Goal: Information Seeking & Learning: Learn about a topic

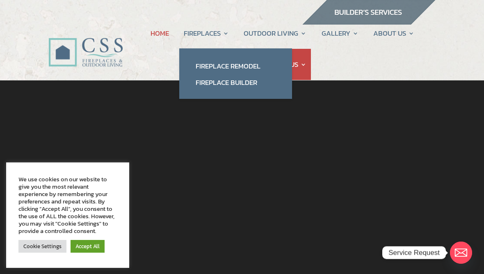
click at [212, 64] on link "Fireplace Remodel" at bounding box center [235, 66] width 96 height 16
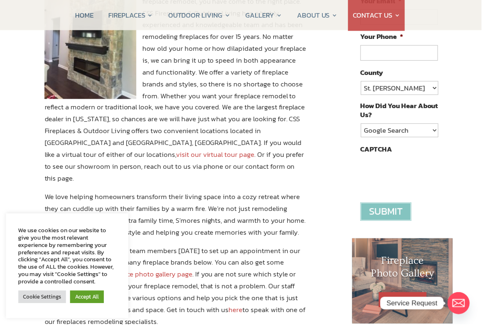
scroll to position [182, 9]
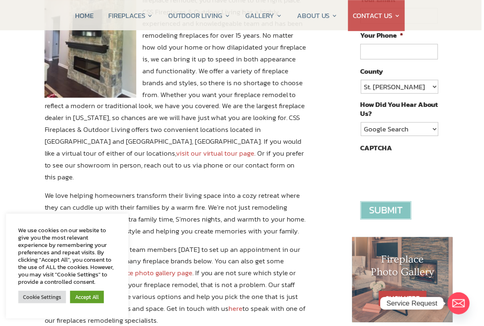
click at [92, 273] on link "Accept All" at bounding box center [88, 298] width 34 height 13
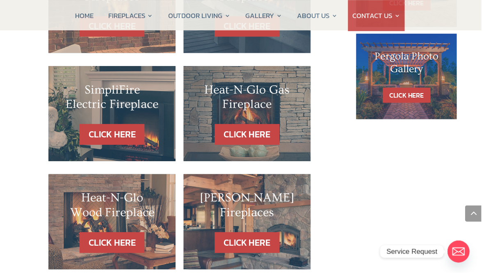
scroll to position [583, 5]
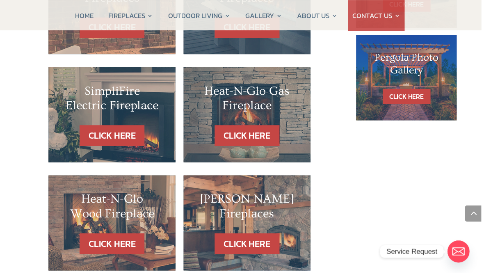
click at [85, 193] on h2 "Heat-N-Glo Wood Fireplace" at bounding box center [112, 210] width 95 height 34
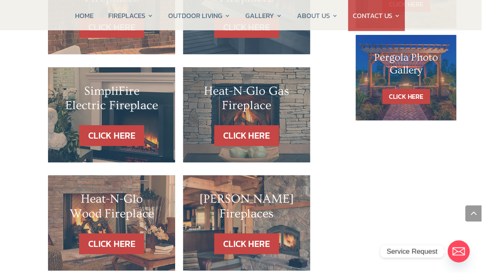
click at [92, 235] on link "CLICK HERE" at bounding box center [112, 245] width 65 height 21
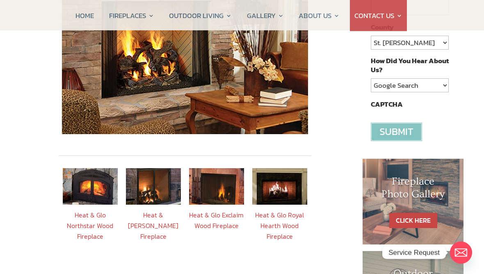
scroll to position [218, 0]
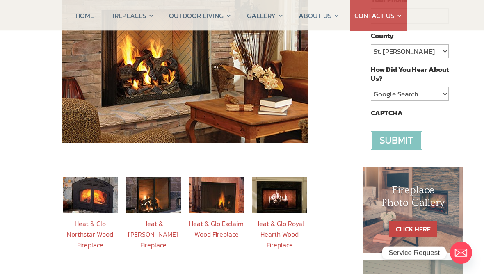
click at [147, 181] on img at bounding box center [153, 195] width 55 height 36
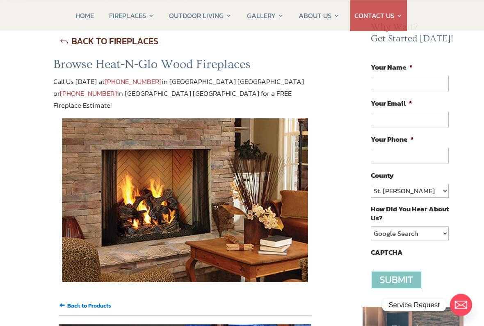
scroll to position [94, 0]
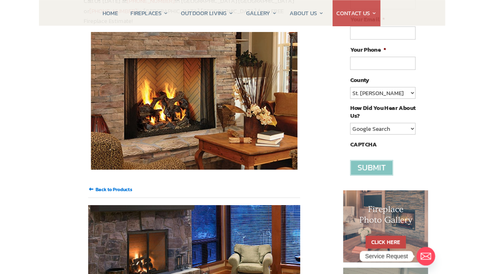
scroll to position [156, 0]
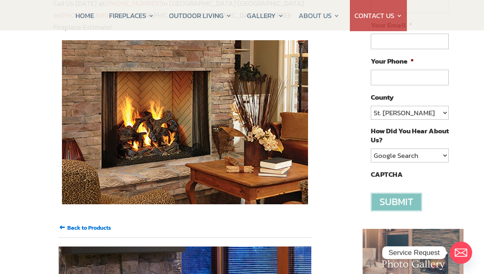
click at [72, 223] on input "Back to Products" at bounding box center [89, 227] width 44 height 9
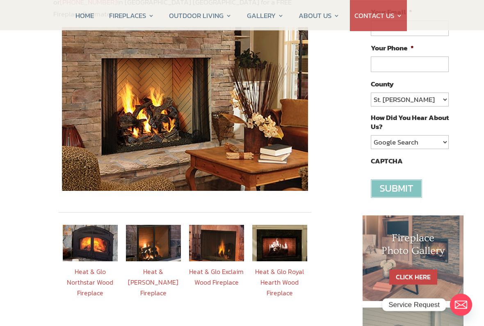
scroll to position [171, 0]
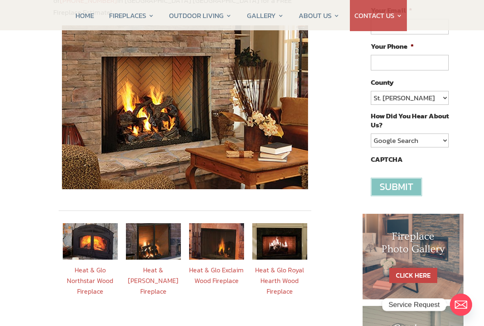
click at [228, 265] on link "Heat & Glo Exclaim Wood Fireplace" at bounding box center [216, 275] width 55 height 21
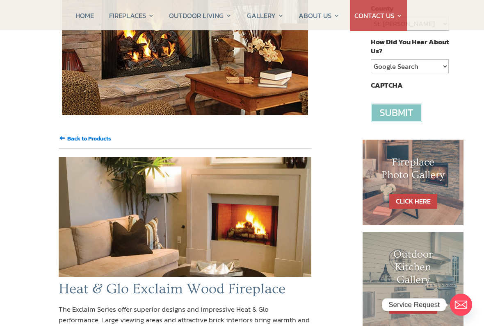
scroll to position [245, 0]
click at [71, 134] on input "Back to Products" at bounding box center [89, 138] width 44 height 9
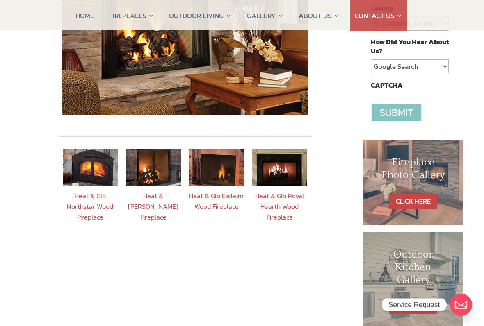
click at [288, 191] on link "Heat & Glo Royal Hearth Wood Fireplace" at bounding box center [279, 206] width 49 height 31
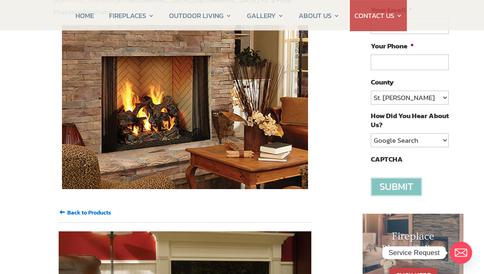
scroll to position [171, 0]
